Goal: Navigation & Orientation: Find specific page/section

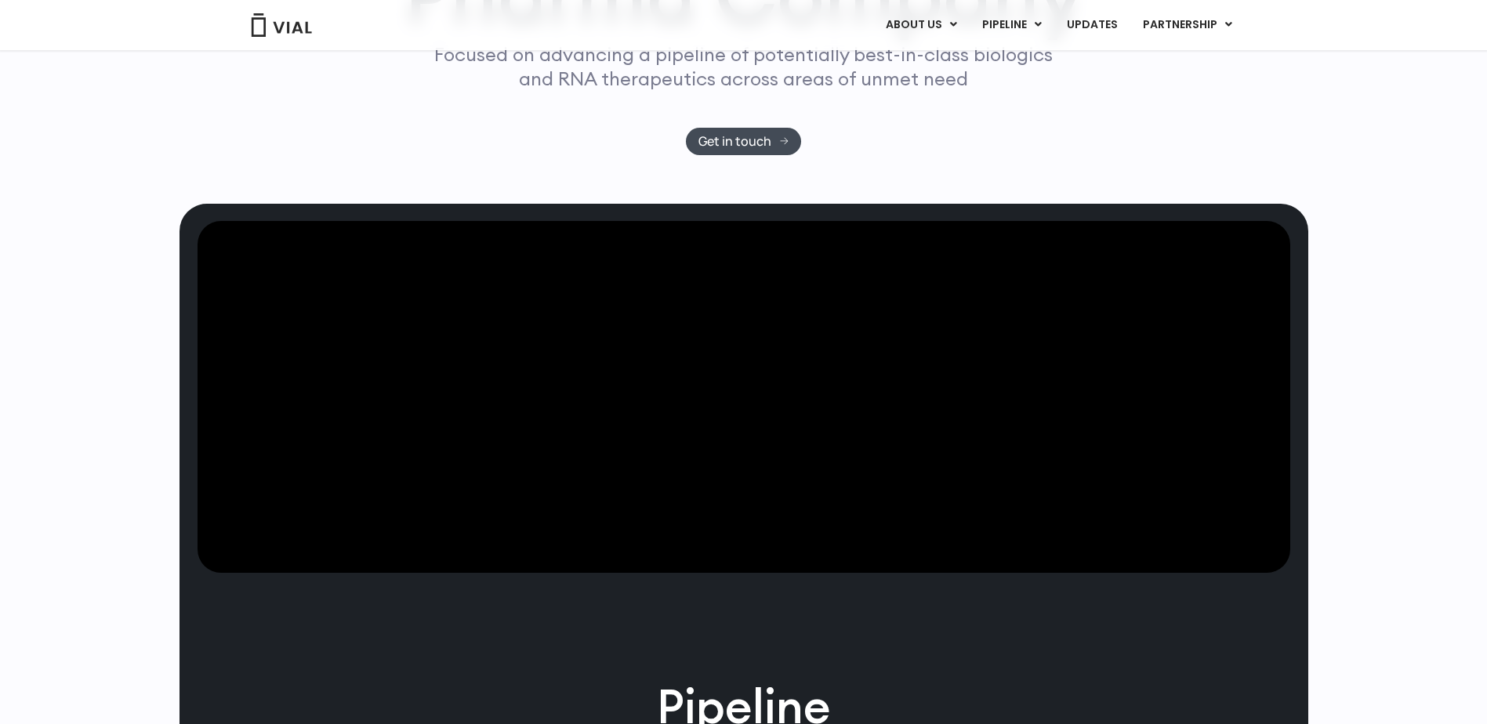
scroll to position [314, 0]
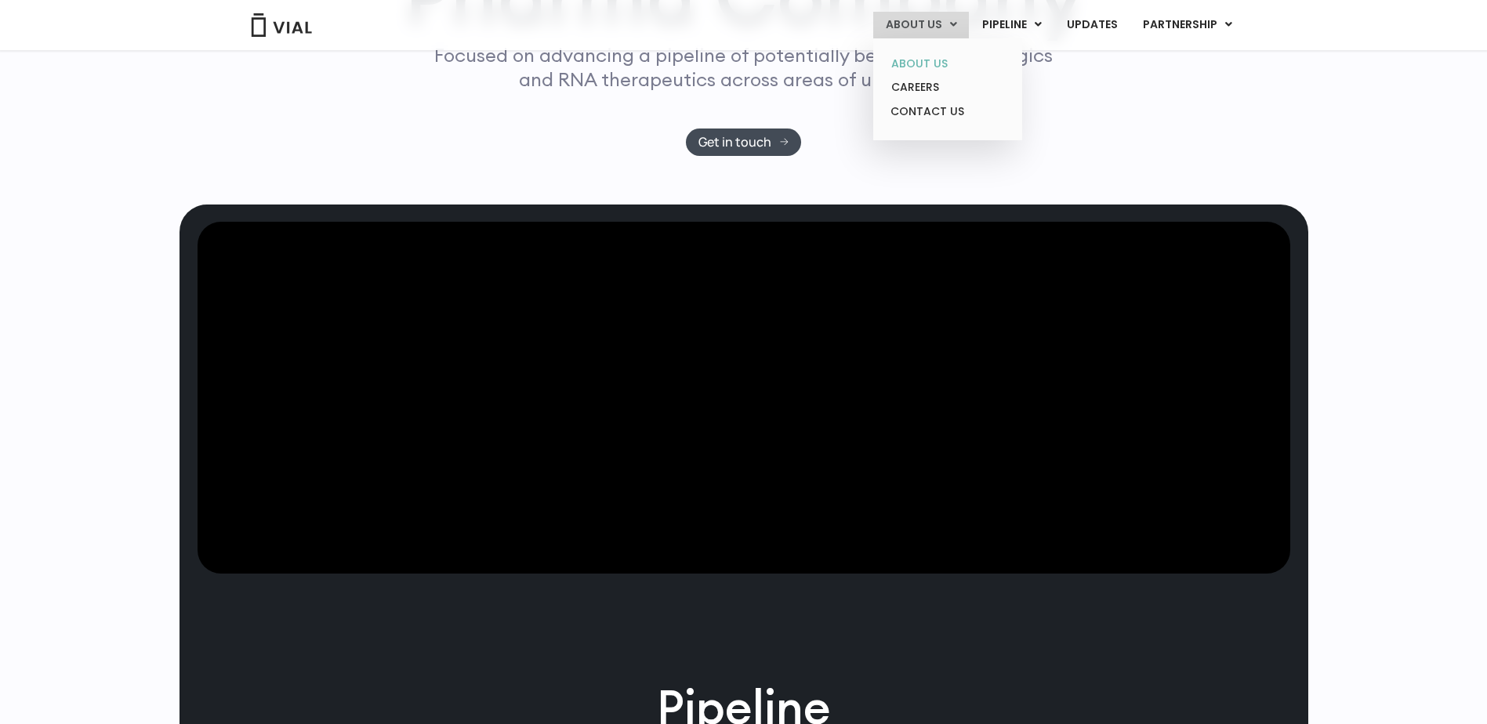
click at [922, 56] on link "ABOUT US" at bounding box center [947, 64] width 137 height 24
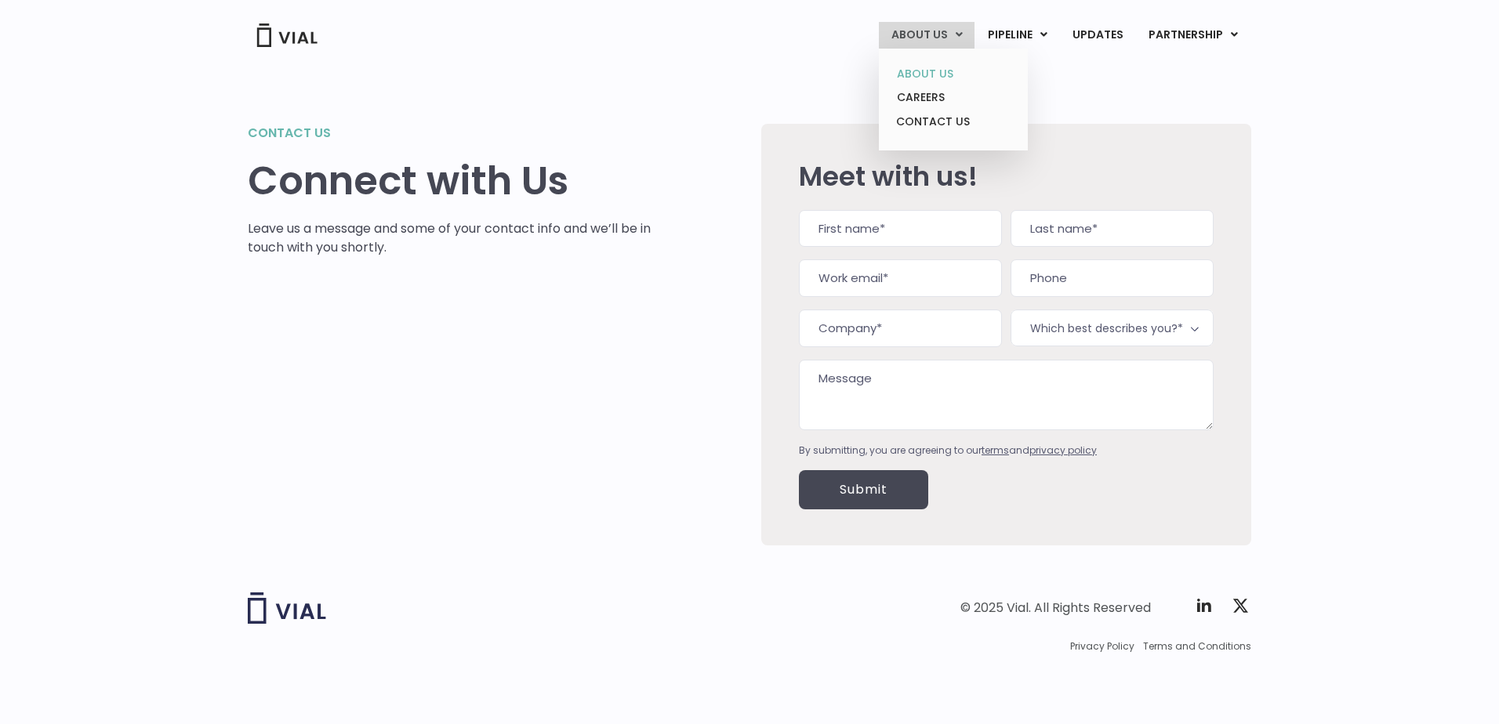
click at [921, 77] on link "ABOUT US" at bounding box center [952, 74] width 137 height 24
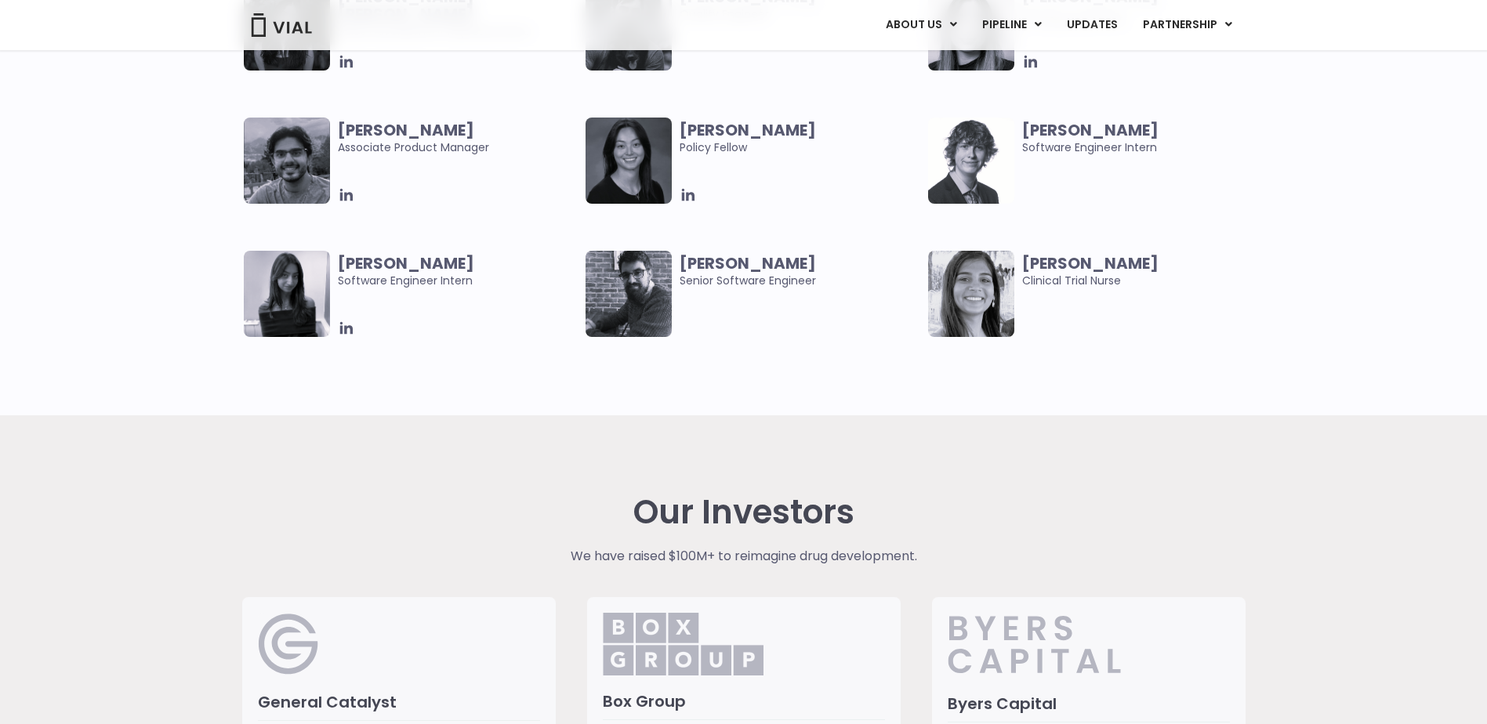
scroll to position [3166, 0]
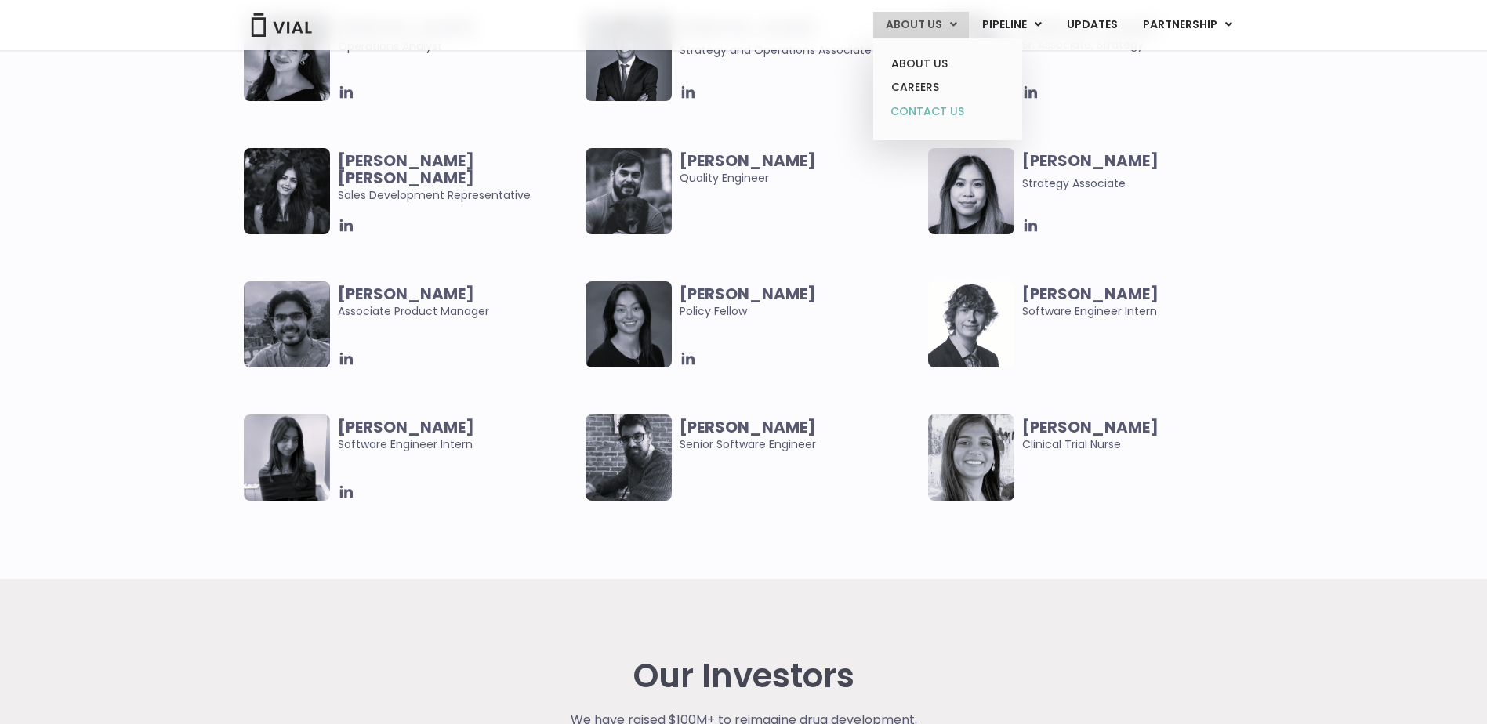
click at [945, 108] on link "CONTACT US" at bounding box center [947, 112] width 137 height 25
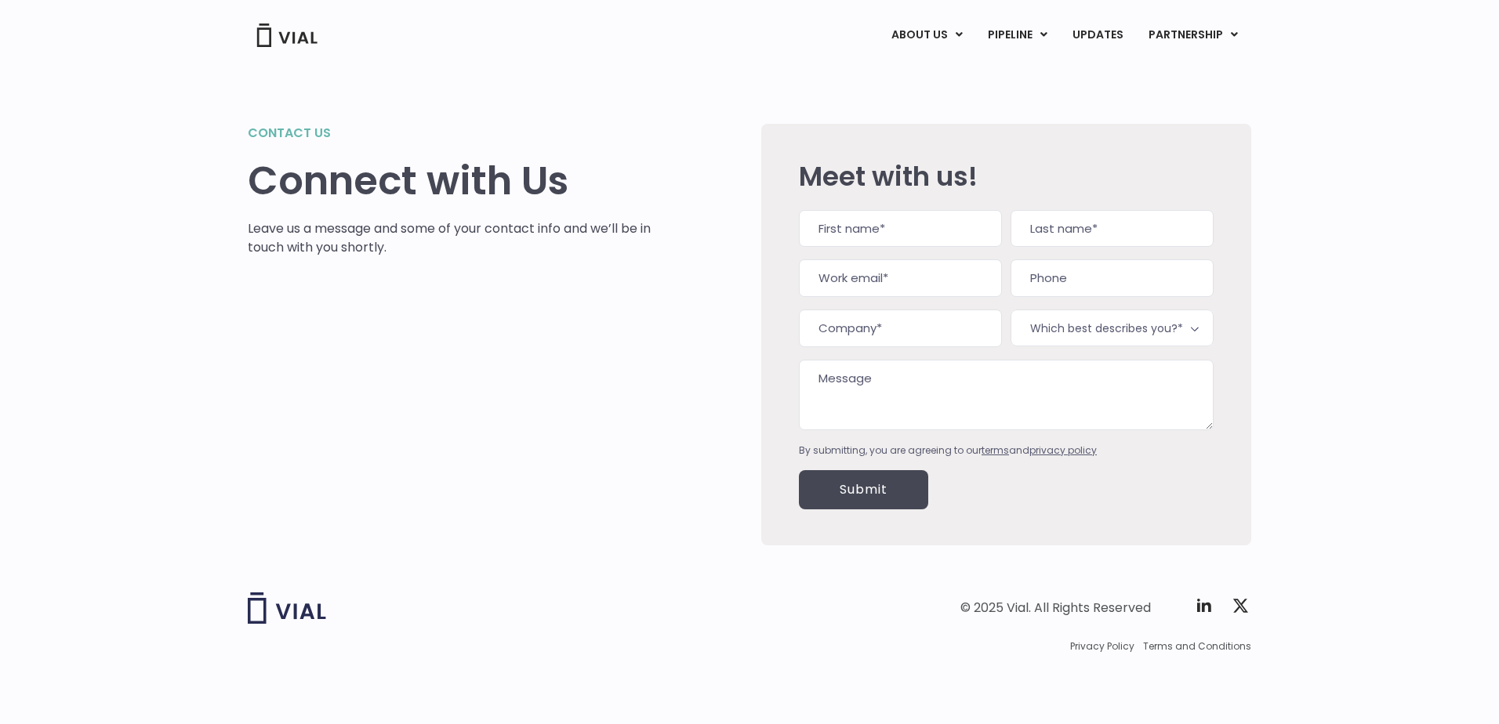
click at [290, 34] on img at bounding box center [287, 36] width 63 height 24
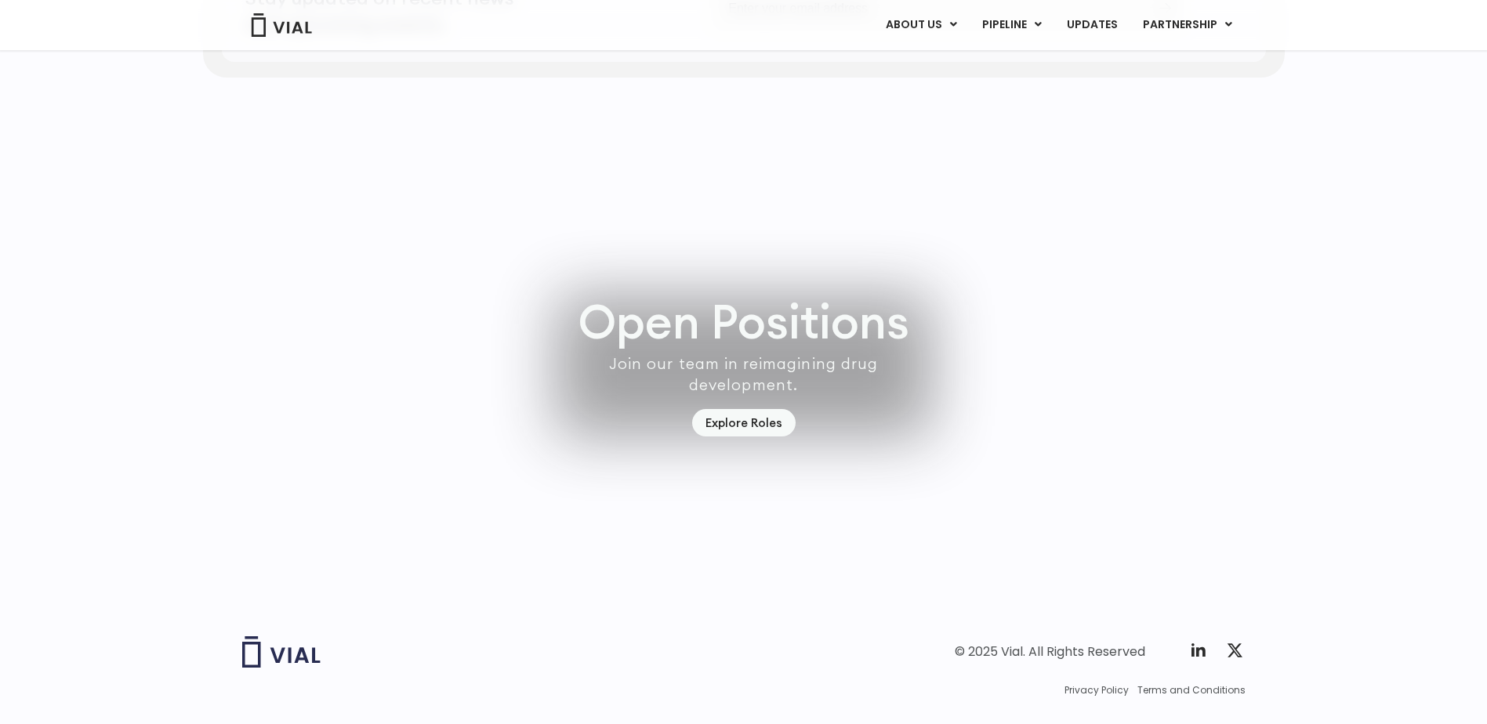
scroll to position [4435, 0]
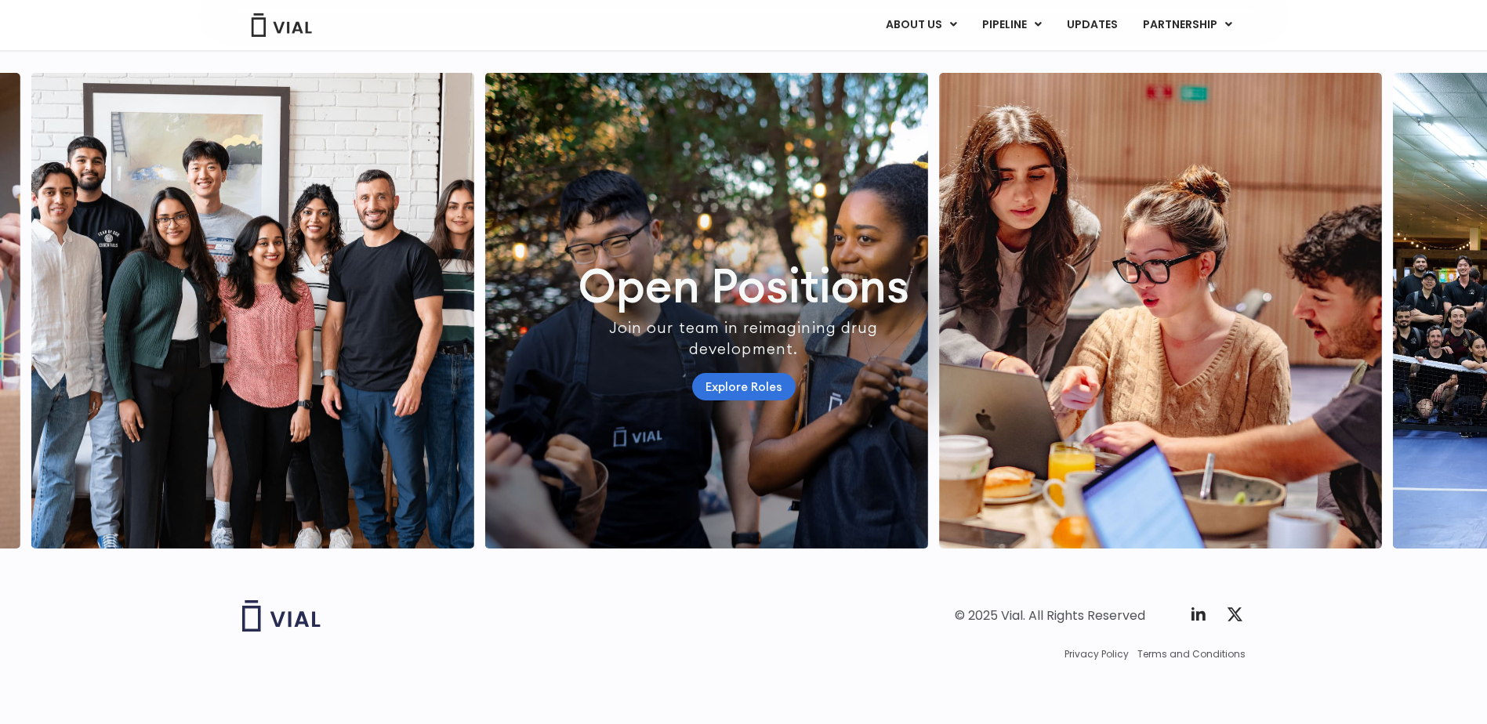
click at [749, 373] on link "Explore Roles" at bounding box center [743, 386] width 103 height 27
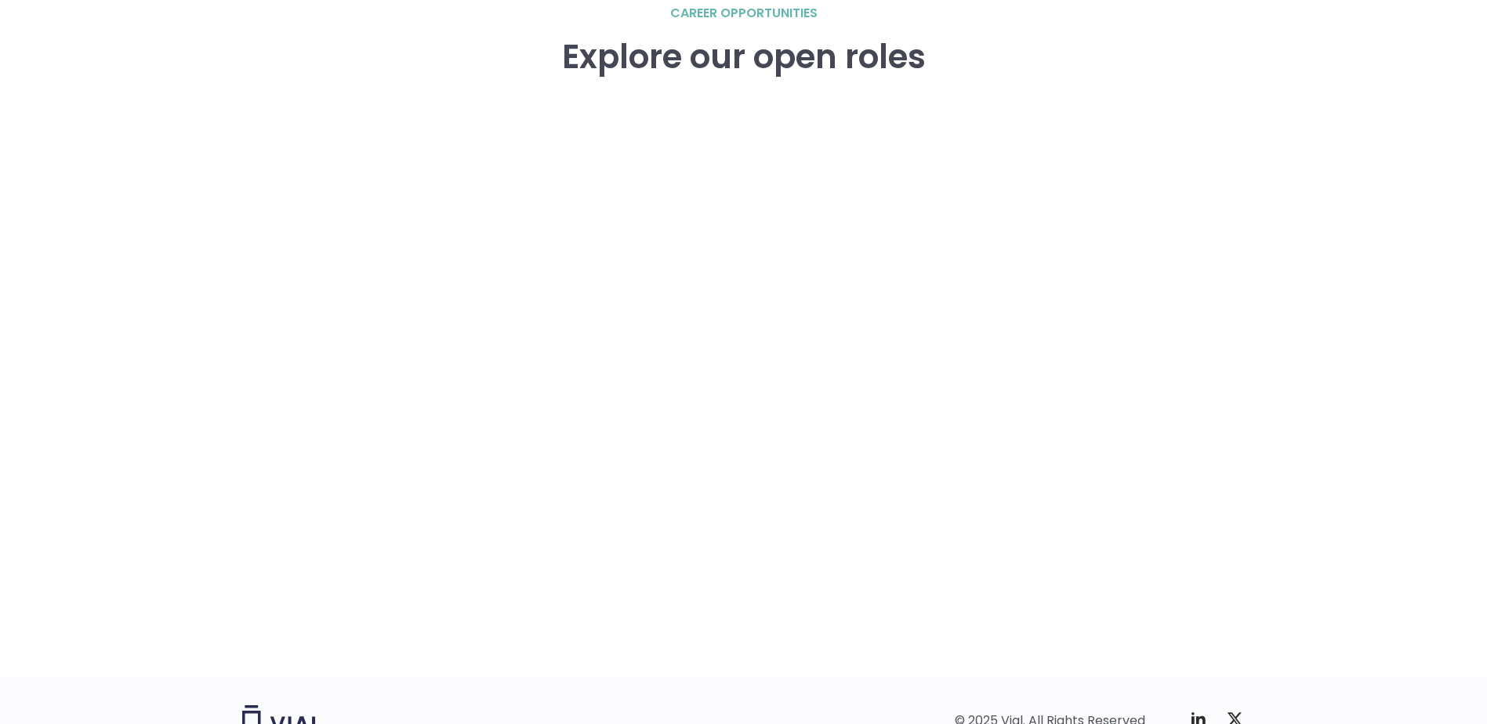
scroll to position [2349, 0]
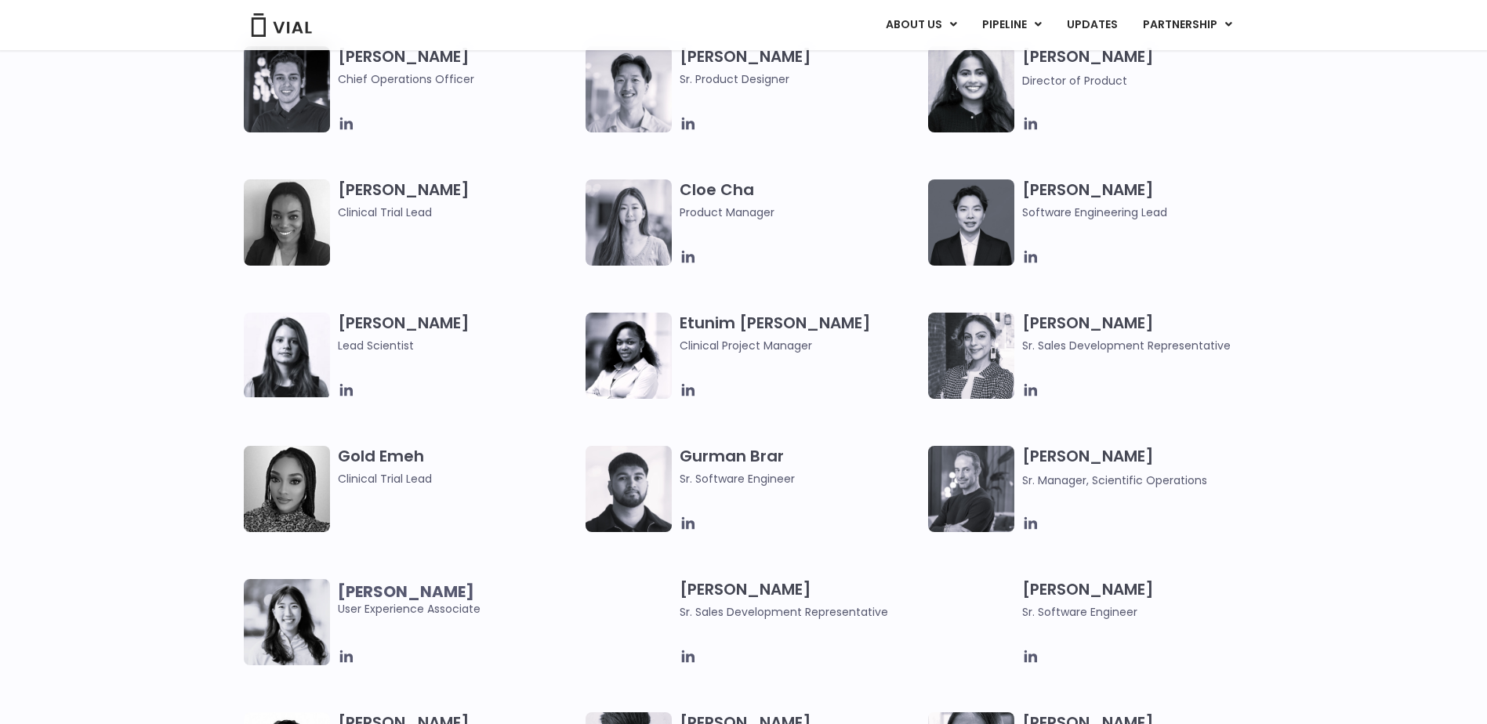
scroll to position [1333, 0]
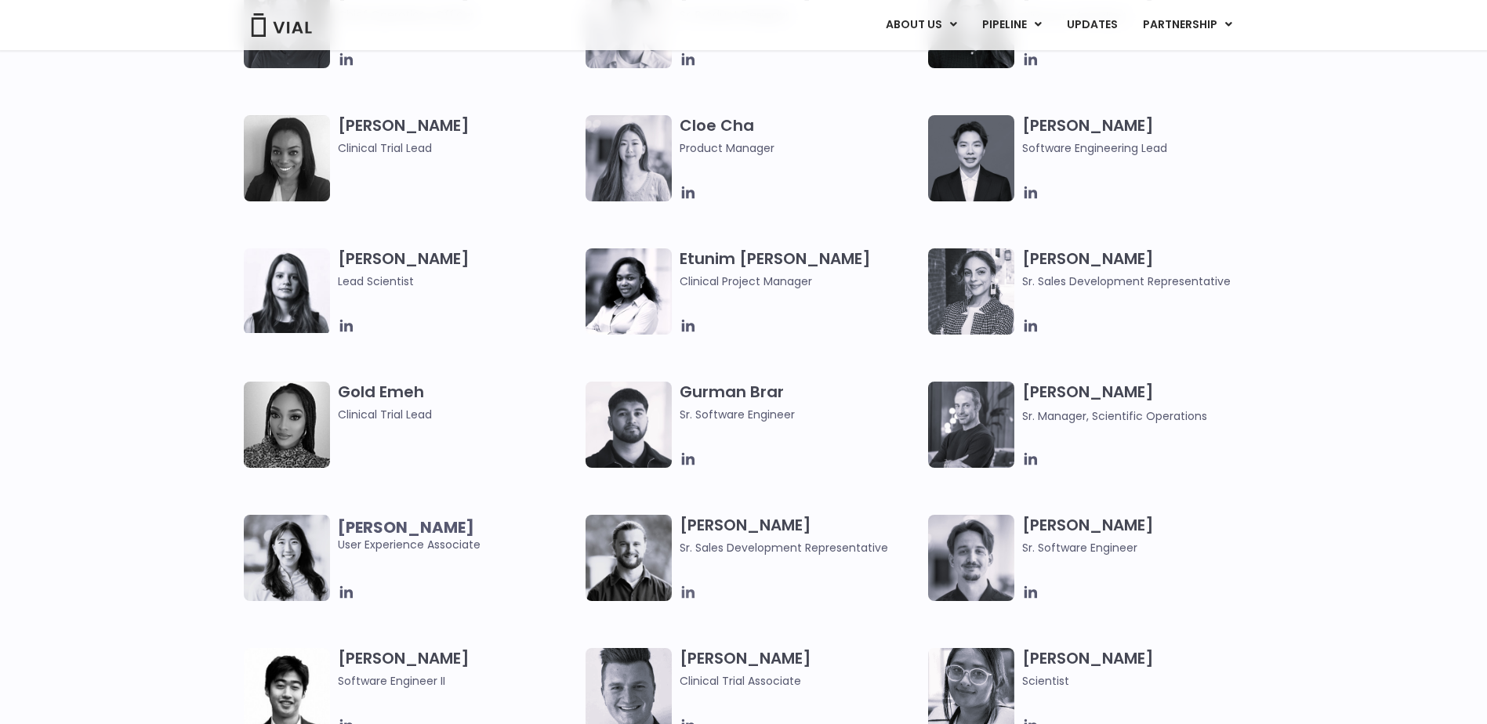
click at [688, 590] on icon at bounding box center [688, 592] width 17 height 17
